Goal: Navigation & Orientation: Understand site structure

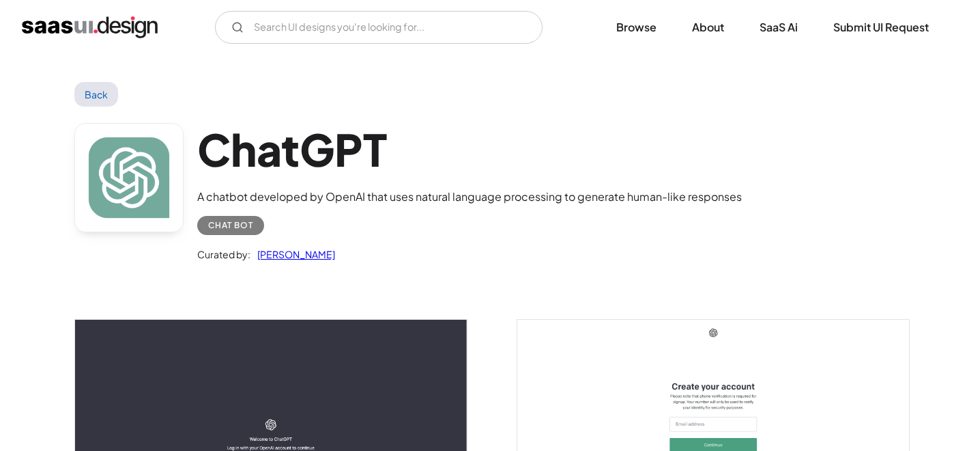
scroll to position [744, 0]
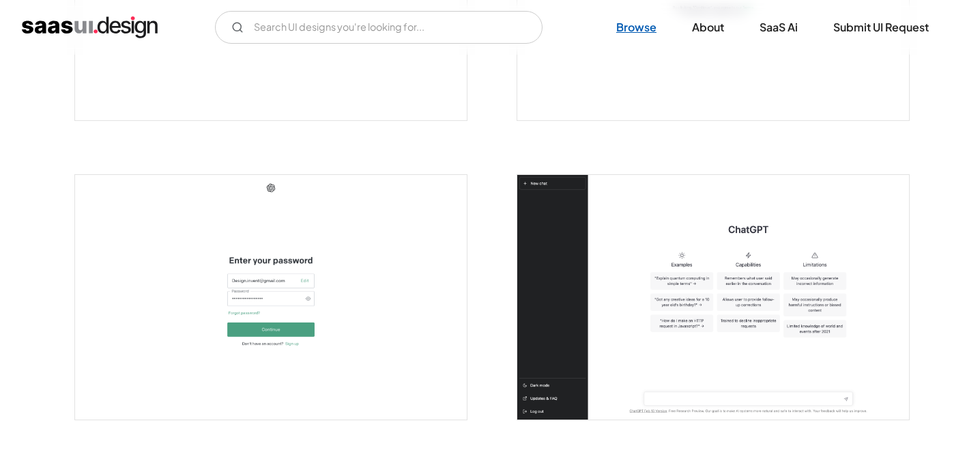
click at [637, 28] on link "Browse" at bounding box center [636, 27] width 73 height 30
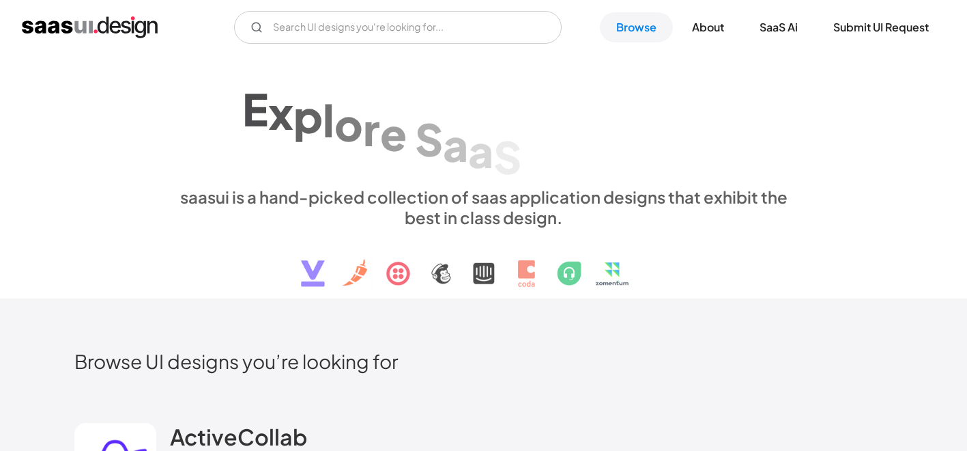
click at [718, 29] on link "About" at bounding box center [708, 27] width 65 height 30
